Goal: Task Accomplishment & Management: Manage account settings

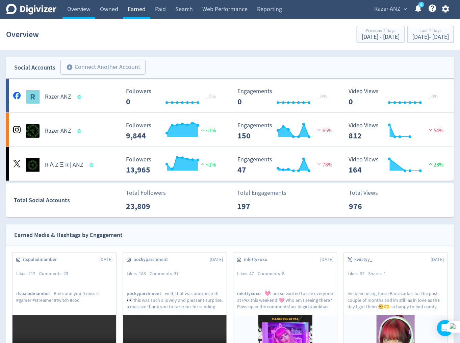
click at [142, 12] on link "Earned" at bounding box center [136, 9] width 27 height 19
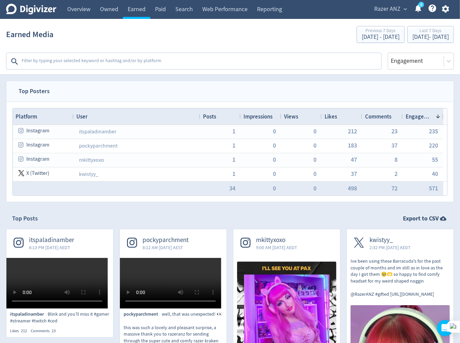
click at [141, 66] on textarea at bounding box center [201, 62] width 360 height 14
click at [391, 8] on span "Razer ANZ" at bounding box center [387, 9] width 26 height 11
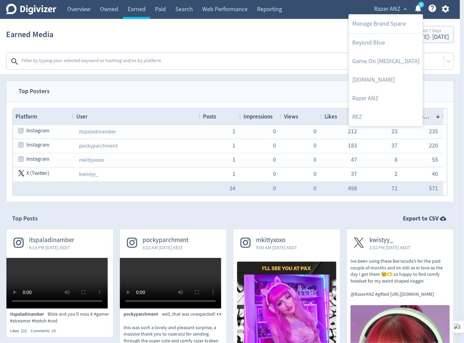
click at [446, 7] on div at bounding box center [232, 171] width 464 height 343
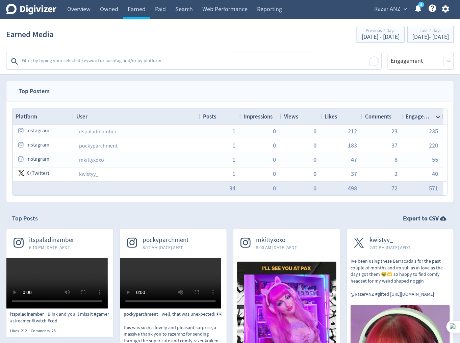
click at [446, 10] on icon "button" at bounding box center [445, 8] width 7 height 7
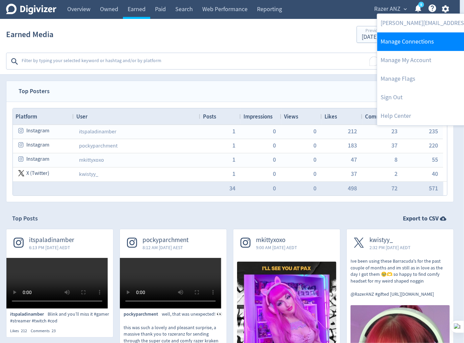
click at [421, 43] on link "Manage Connections" at bounding box center [467, 41] width 180 height 19
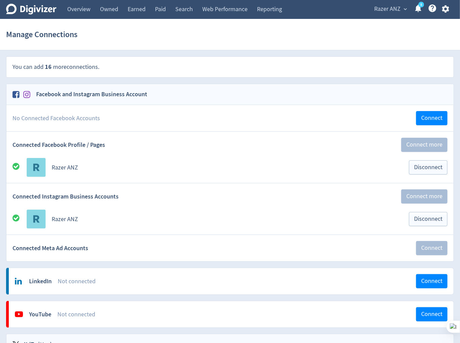
click at [389, 8] on span "Razer ANZ" at bounding box center [387, 9] width 26 height 11
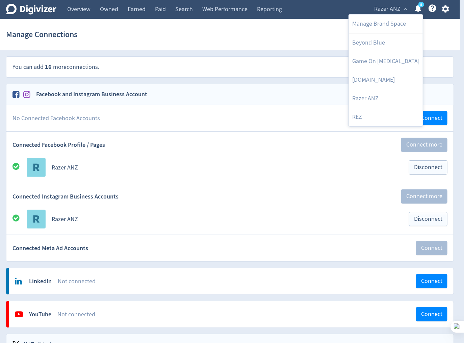
click at [447, 8] on div at bounding box center [232, 171] width 464 height 343
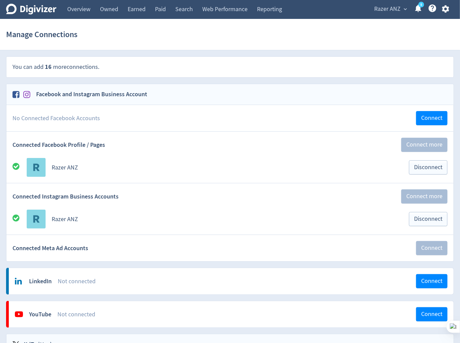
click at [445, 9] on icon "button" at bounding box center [445, 8] width 9 height 9
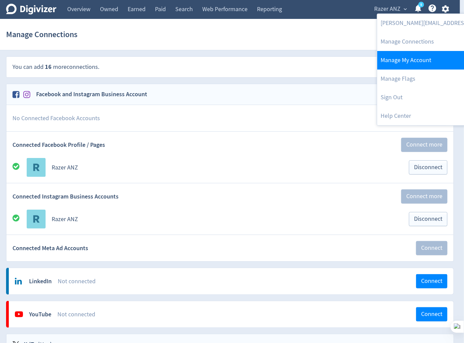
click at [394, 60] on link "Manage My Account" at bounding box center [467, 60] width 180 height 19
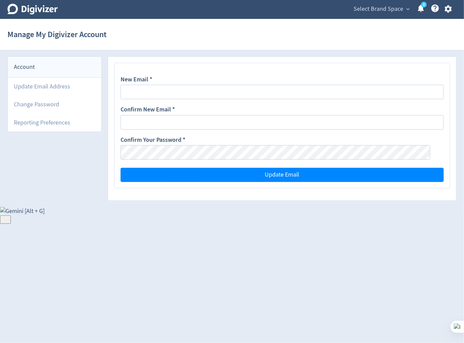
click at [401, 12] on span "Select Brand Space" at bounding box center [379, 9] width 50 height 11
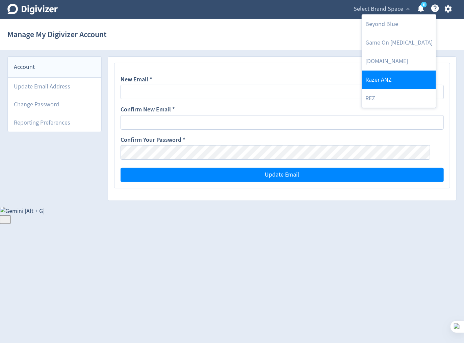
click at [390, 76] on link "Razer ANZ" at bounding box center [399, 80] width 74 height 19
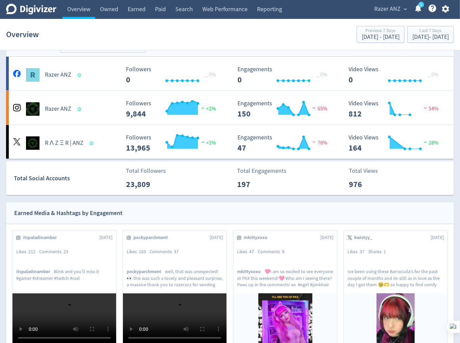
scroll to position [21, 0]
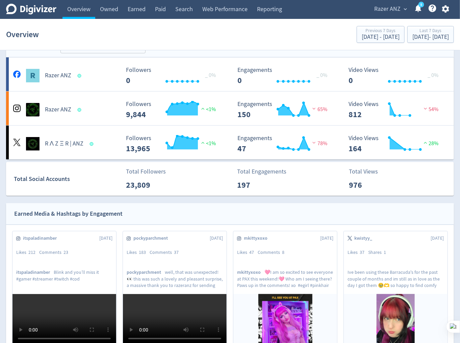
click at [449, 10] on icon "button" at bounding box center [445, 8] width 7 height 7
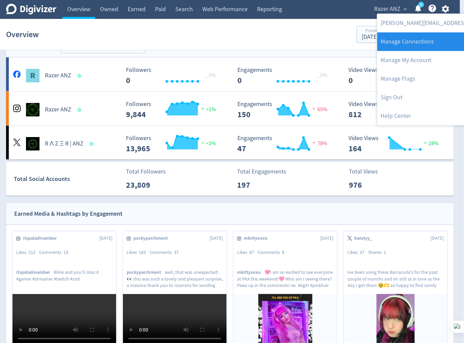
click at [425, 46] on link "Manage Connections" at bounding box center [467, 41] width 180 height 19
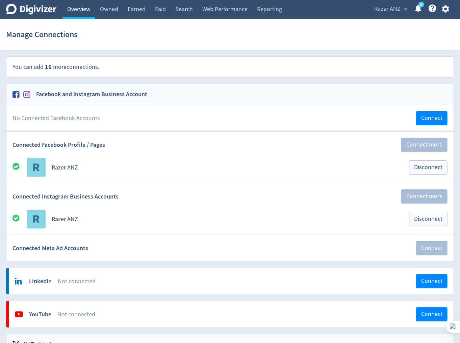
click at [80, 9] on link "Overview" at bounding box center [79, 9] width 33 height 19
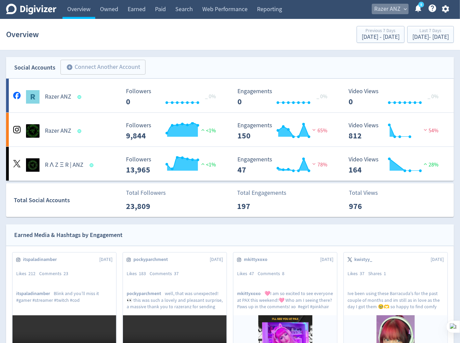
click at [398, 5] on span "Razer ANZ" at bounding box center [387, 9] width 26 height 11
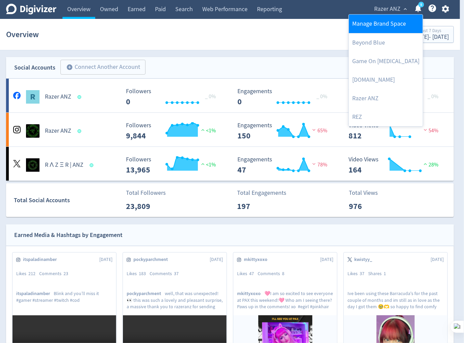
click at [393, 24] on link "Manage Brand Space" at bounding box center [386, 24] width 74 height 19
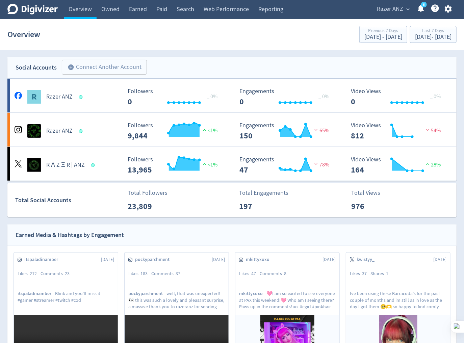
select select "USER"
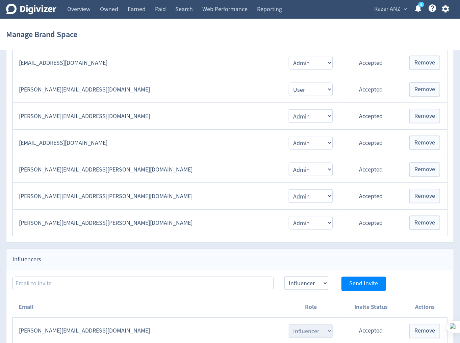
scroll to position [308, 0]
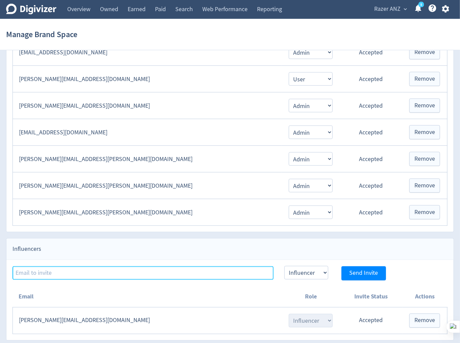
click at [199, 267] on input at bounding box center [143, 274] width 261 height 14
paste input "[EMAIL_ADDRESS][DOMAIN_NAME]"
type input "[EMAIL_ADDRESS][DOMAIN_NAME]"
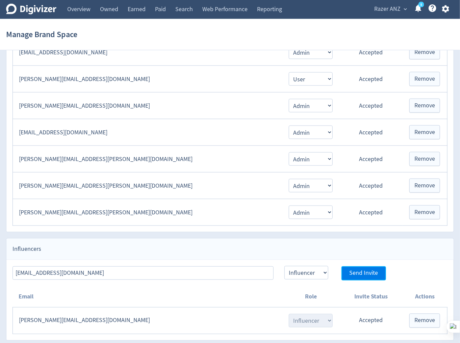
click at [372, 272] on span "Send Invite" at bounding box center [363, 274] width 29 height 6
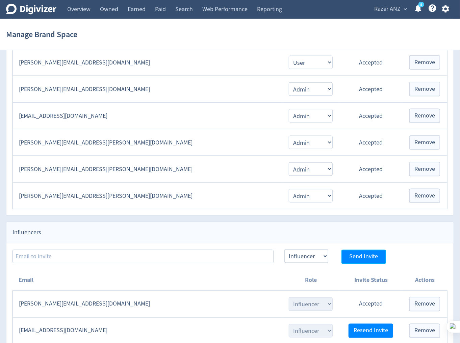
scroll to position [334, 0]
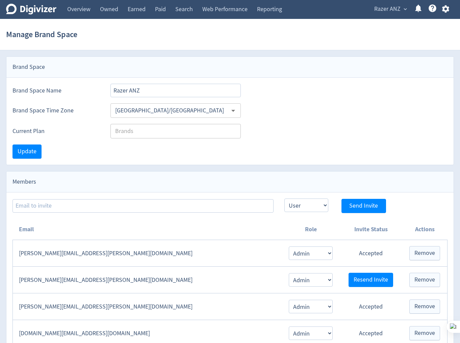
select select "USER"
click at [116, 12] on link "Owned" at bounding box center [109, 9] width 28 height 19
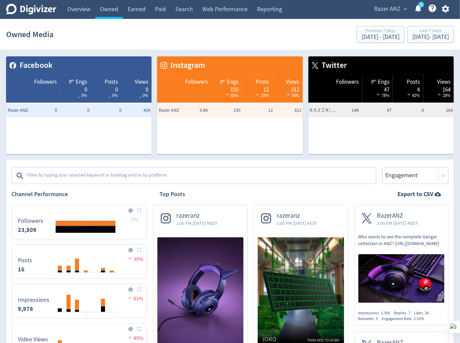
click at [154, 180] on textarea at bounding box center [200, 176] width 349 height 14
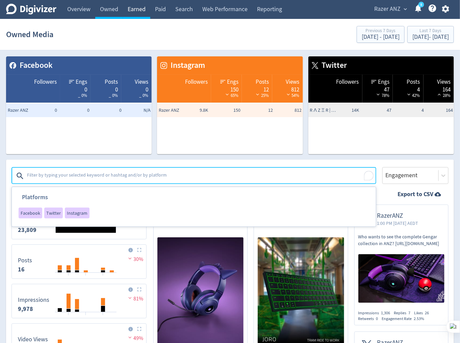
click at [134, 14] on link "Earned" at bounding box center [136, 9] width 27 height 19
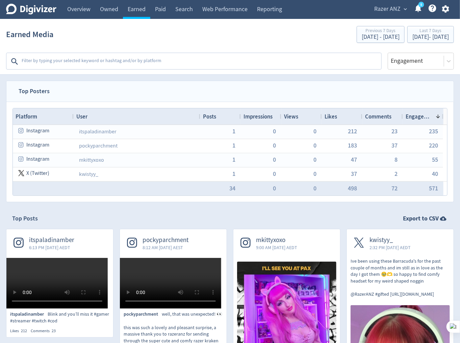
click at [123, 62] on textarea at bounding box center [201, 62] width 360 height 14
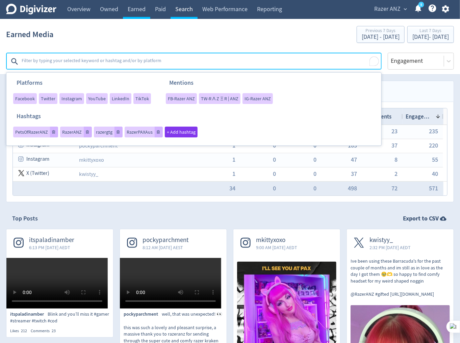
click at [188, 11] on link "Search" at bounding box center [184, 9] width 27 height 19
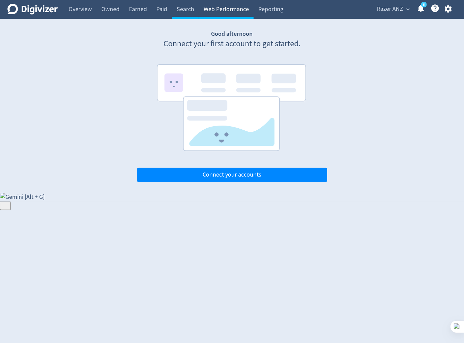
click at [232, 12] on link "Web Performance" at bounding box center [226, 9] width 55 height 19
click at [266, 10] on link "Reporting" at bounding box center [271, 9] width 34 height 19
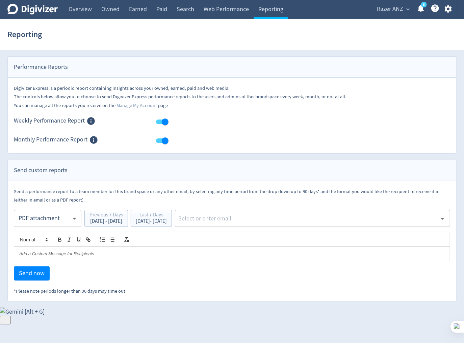
click at [390, 13] on span "Razer ANZ" at bounding box center [390, 9] width 26 height 11
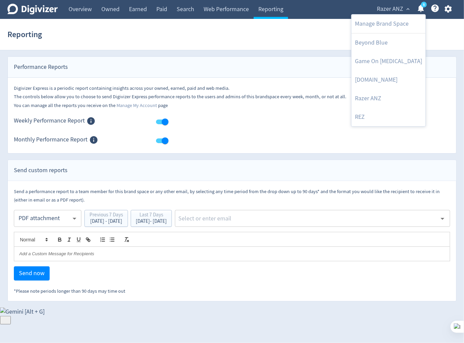
click at [299, 39] on div at bounding box center [232, 171] width 464 height 343
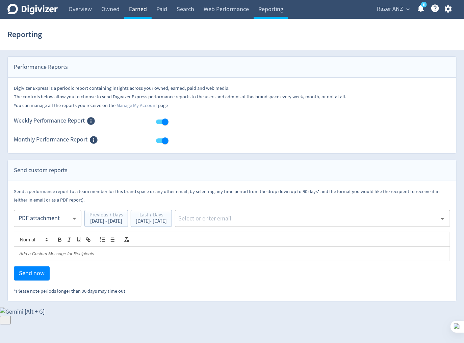
click at [137, 14] on link "Earned" at bounding box center [137, 9] width 27 height 19
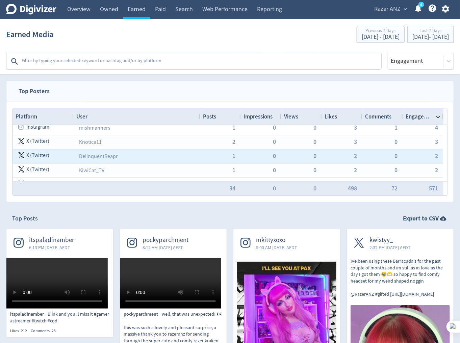
scroll to position [129, 0]
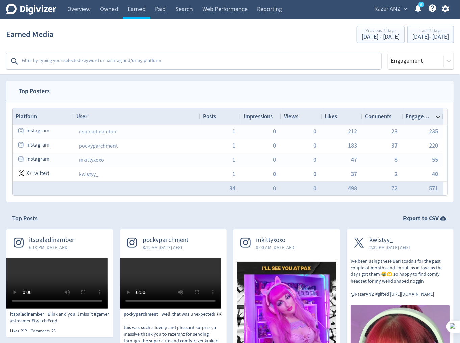
click at [100, 64] on textarea at bounding box center [201, 62] width 360 height 14
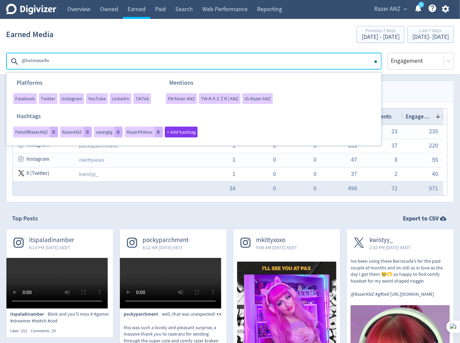
type textarea "@holmesinfive"
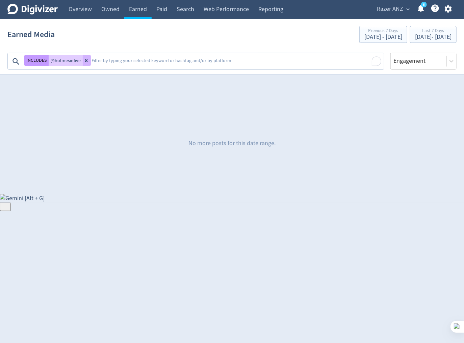
click at [45, 62] on button "INCLUDES" at bounding box center [36, 60] width 24 height 11
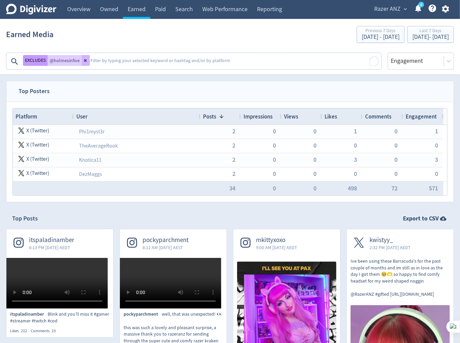
click at [43, 62] on button "EXCLUDES" at bounding box center [35, 60] width 25 height 11
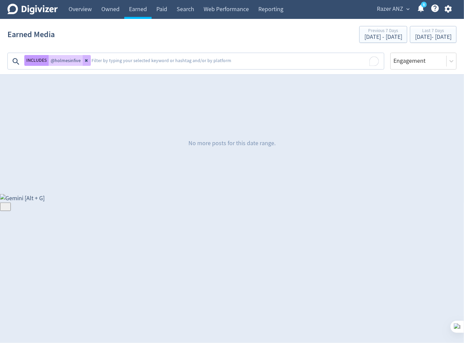
click at [43, 62] on button "INCLUDES" at bounding box center [36, 60] width 24 height 11
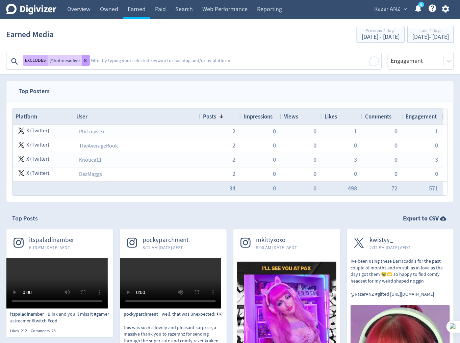
click at [84, 63] on button at bounding box center [86, 60] width 8 height 11
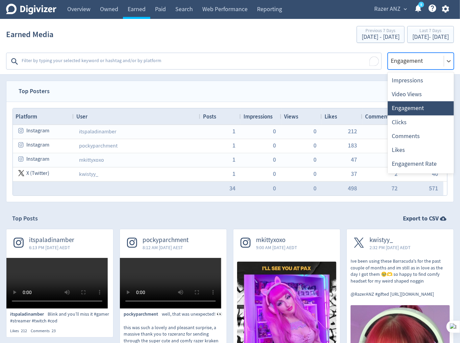
click at [435, 64] on div at bounding box center [416, 61] width 52 height 10
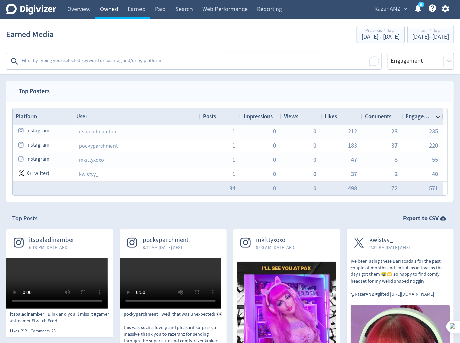
click at [108, 7] on link "Owned" at bounding box center [109, 9] width 28 height 19
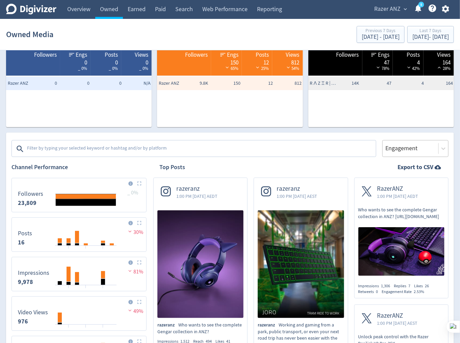
click at [416, 146] on div at bounding box center [411, 149] width 52 height 10
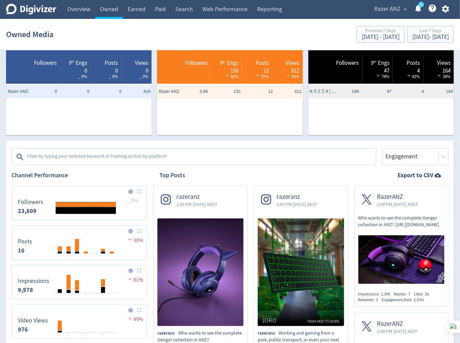
click at [393, 15] on div "Razer ANZ expand_more 5 Help Center - Searchable support on using Digivizer" at bounding box center [410, 9] width 87 height 19
click at [400, 10] on span "Razer ANZ" at bounding box center [387, 9] width 26 height 11
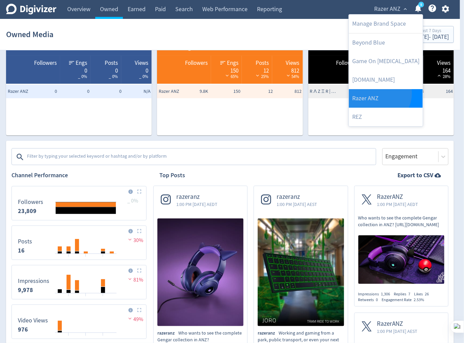
click at [379, 94] on link "Razer ANZ" at bounding box center [386, 98] width 74 height 19
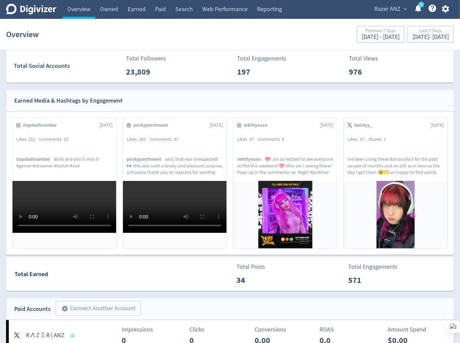
scroll to position [2, 0]
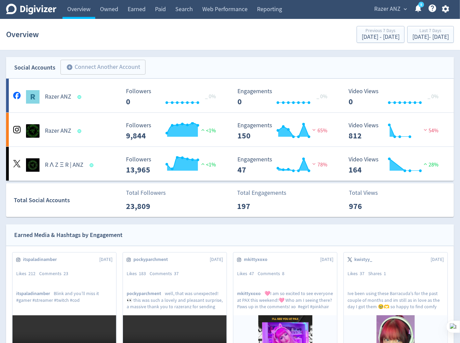
click at [392, 13] on span "Razer ANZ" at bounding box center [387, 9] width 26 height 11
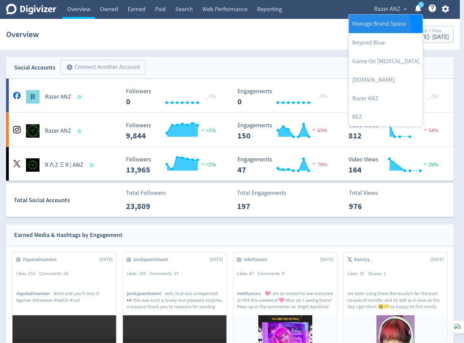
click at [376, 28] on link "Manage Brand Space" at bounding box center [386, 24] width 74 height 19
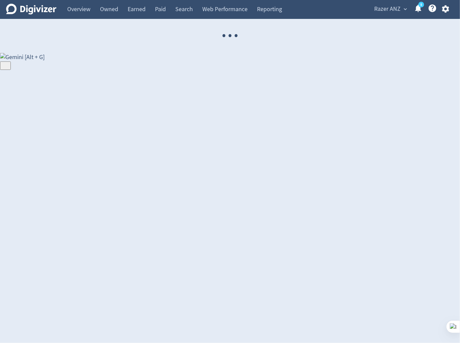
select select "USER"
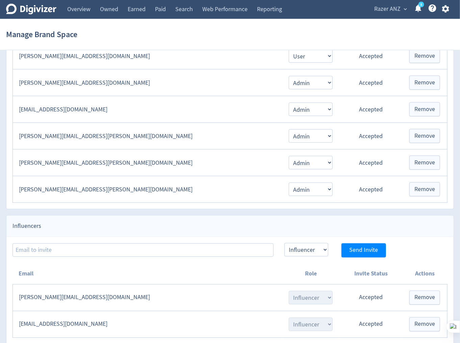
scroll to position [334, 0]
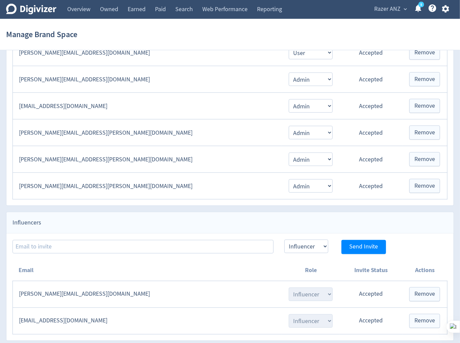
click at [365, 295] on td "Accepted" at bounding box center [371, 294] width 63 height 27
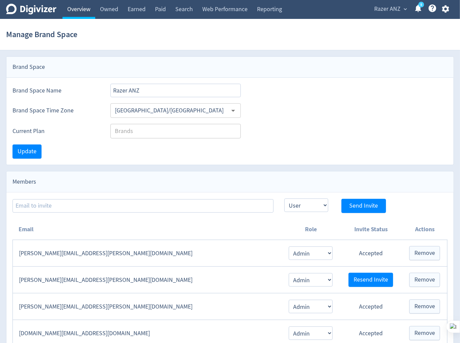
click at [87, 7] on link "Overview" at bounding box center [79, 9] width 33 height 19
